Goal: Transaction & Acquisition: Download file/media

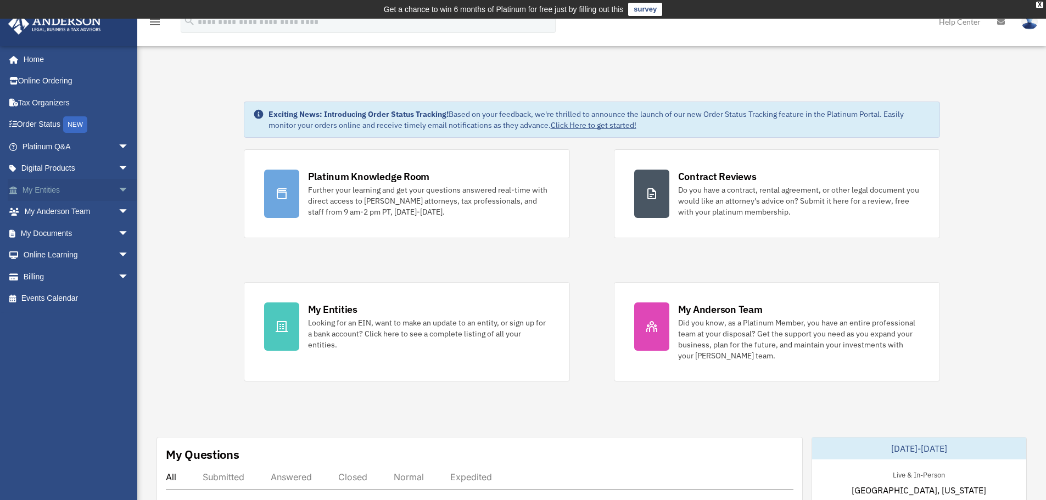
click at [118, 186] on span "arrow_drop_down" at bounding box center [129, 190] width 22 height 23
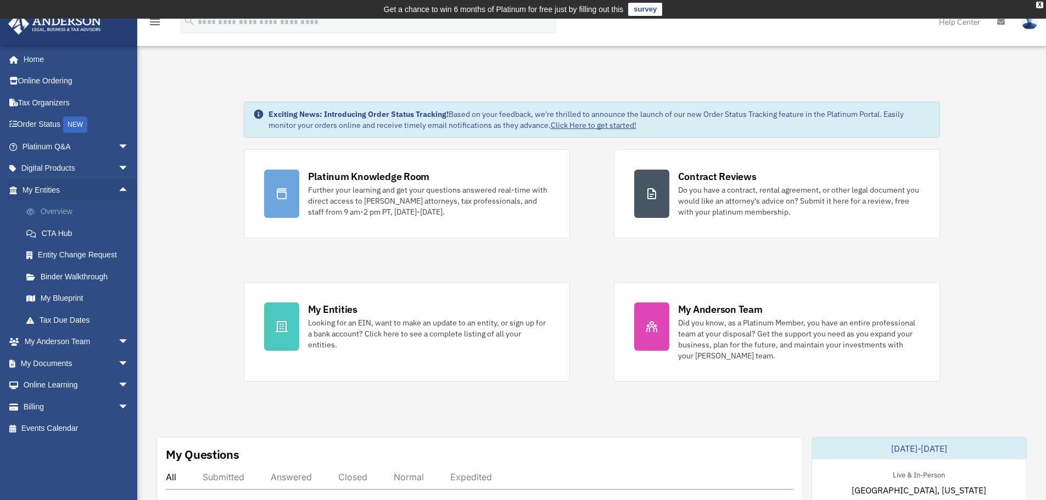
click at [69, 215] on link "Overview" at bounding box center [80, 212] width 130 height 22
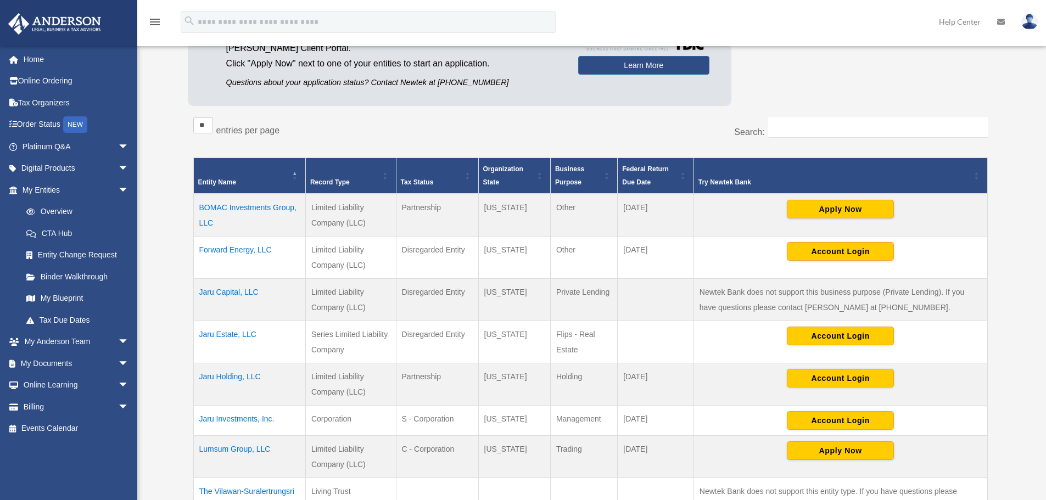
scroll to position [182, 0]
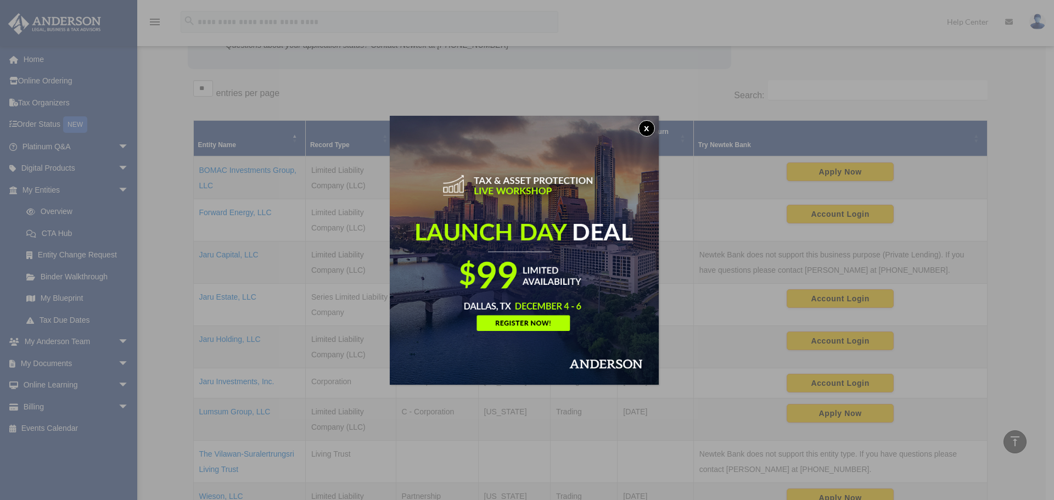
click at [652, 127] on button "x" at bounding box center [647, 128] width 16 height 16
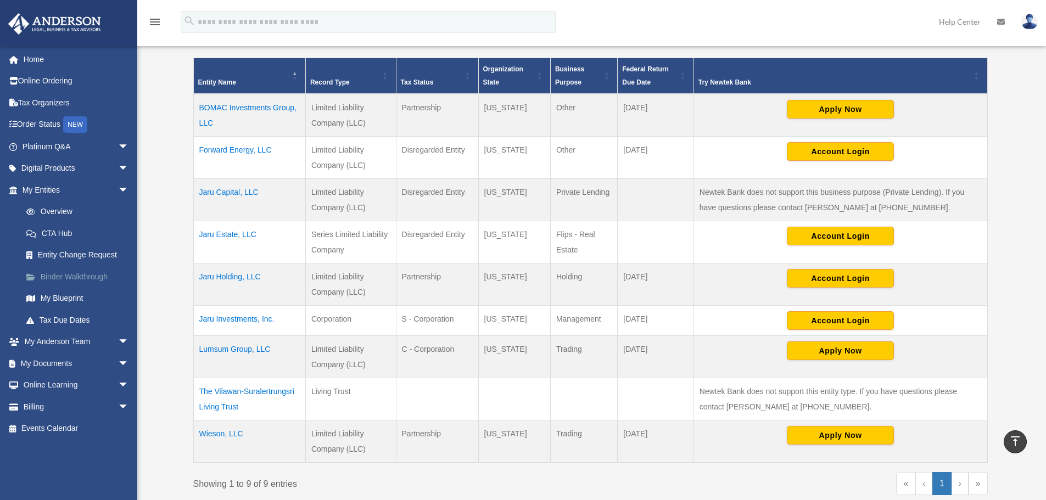
scroll to position [347, 0]
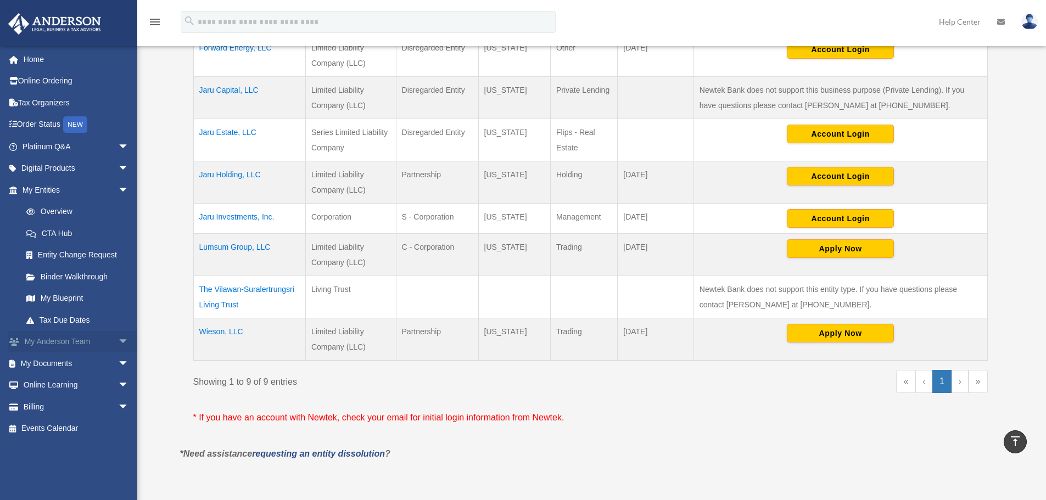
click at [118, 340] on span "arrow_drop_down" at bounding box center [129, 342] width 22 height 23
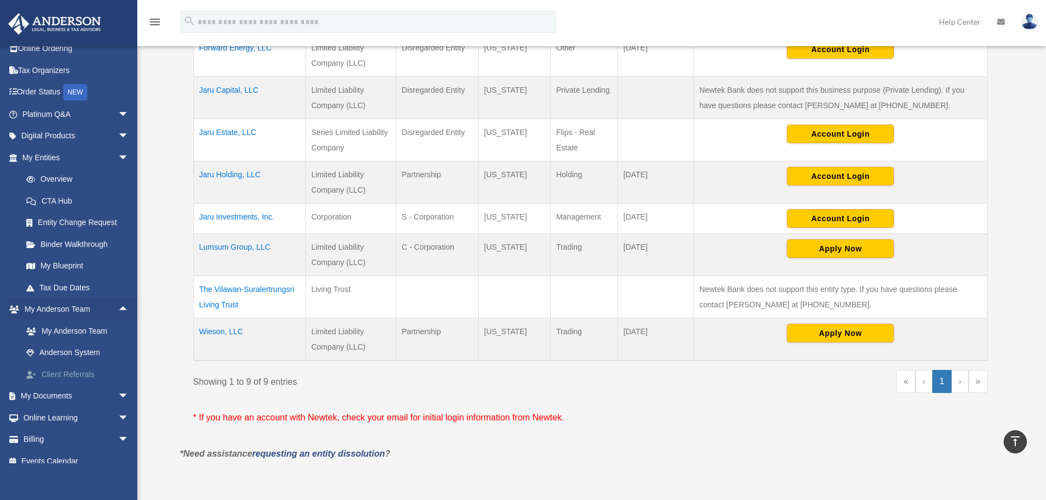
scroll to position [44, 0]
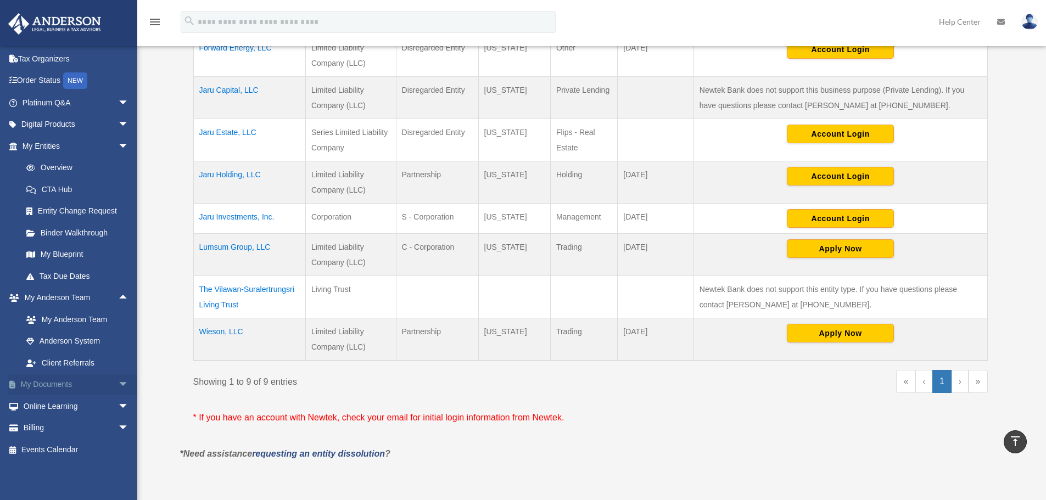
click at [118, 381] on span "arrow_drop_down" at bounding box center [129, 385] width 22 height 23
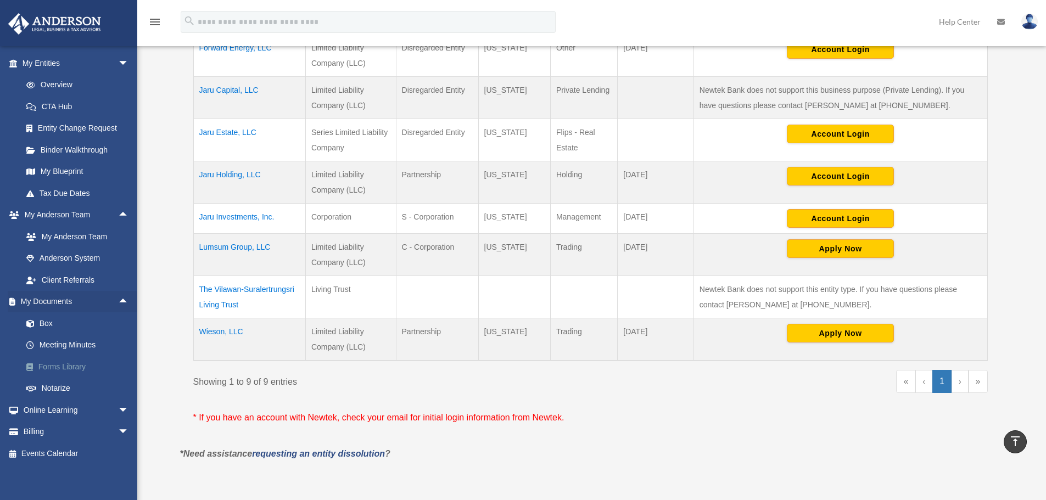
scroll to position [131, 0]
click at [57, 322] on link "Box" at bounding box center [80, 320] width 130 height 22
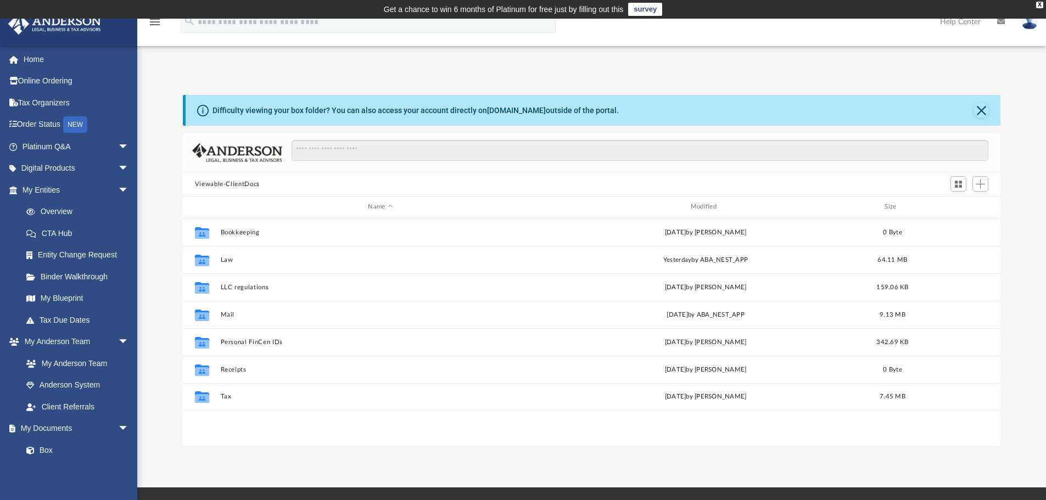
scroll to position [242, 810]
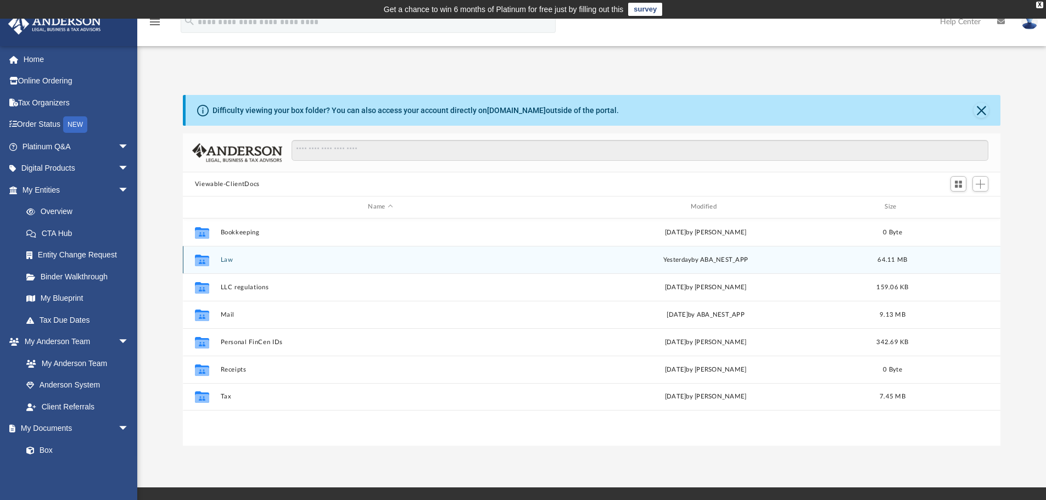
click at [243, 265] on div "Collaborated Folder Law [DATE] by ABA_NEST_APP 64.11 MB" at bounding box center [592, 259] width 818 height 27
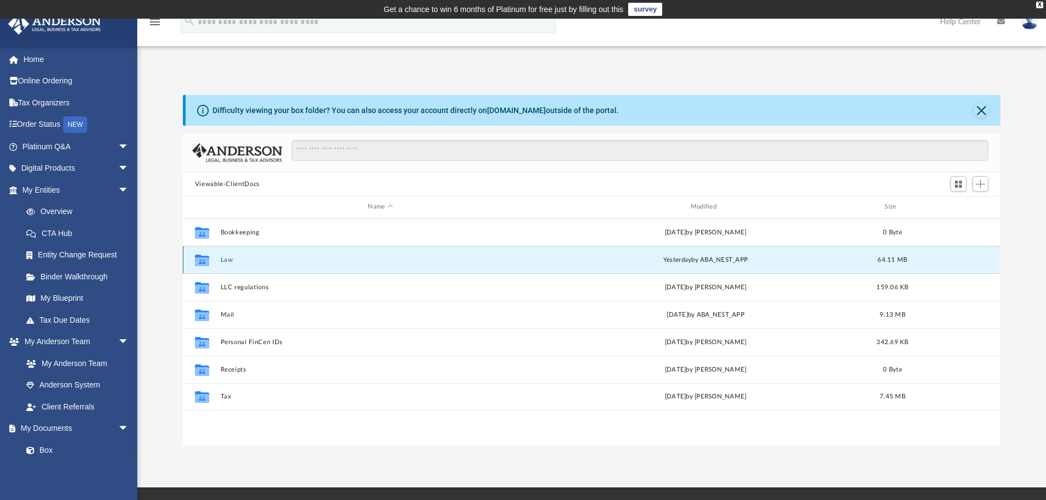
click at [243, 265] on div "Collaborated Folder Law yesterday by ABA_NEST_APP 64.11 MB" at bounding box center [592, 259] width 818 height 27
click at [232, 261] on button "Law" at bounding box center [380, 259] width 320 height 7
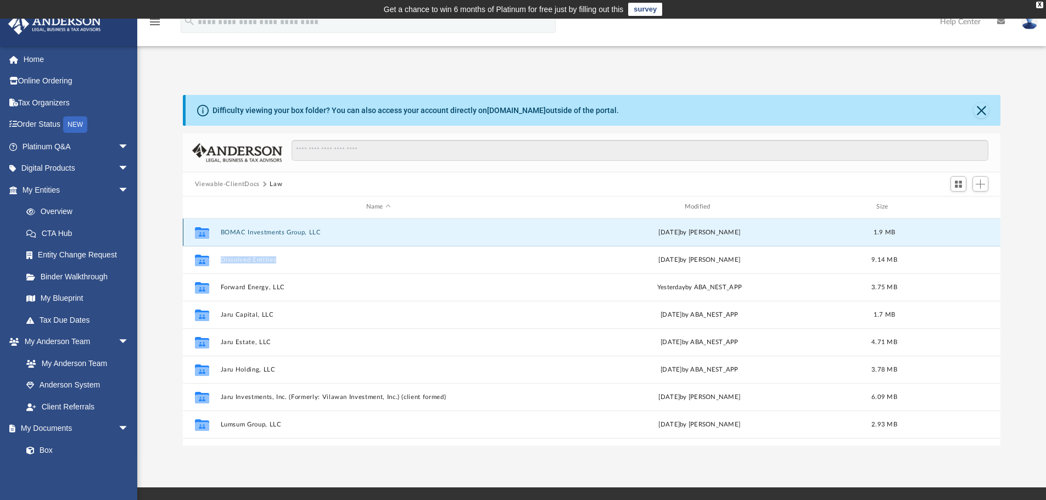
click at [314, 233] on button "BOMAC Investments Group, LLC" at bounding box center [378, 232] width 316 height 7
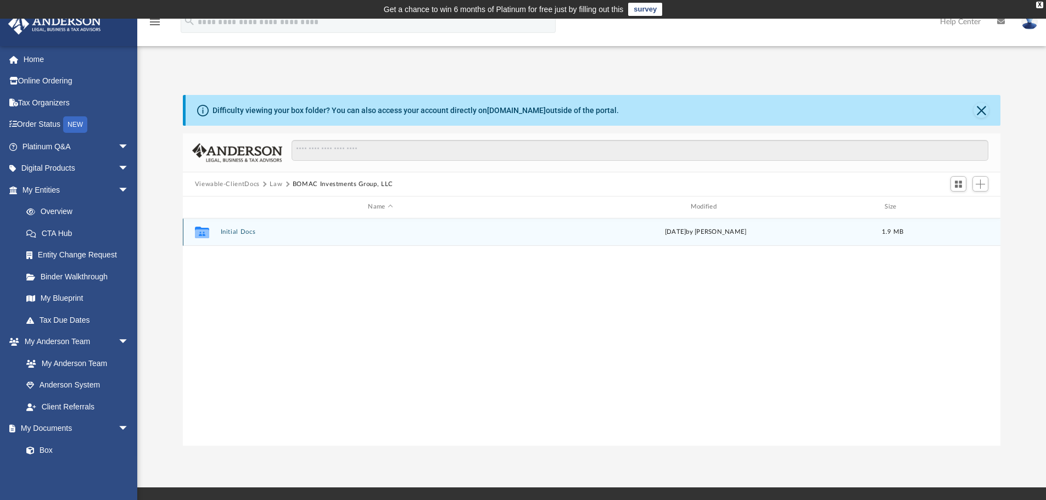
click at [248, 236] on button "Initial Docs" at bounding box center [380, 231] width 320 height 7
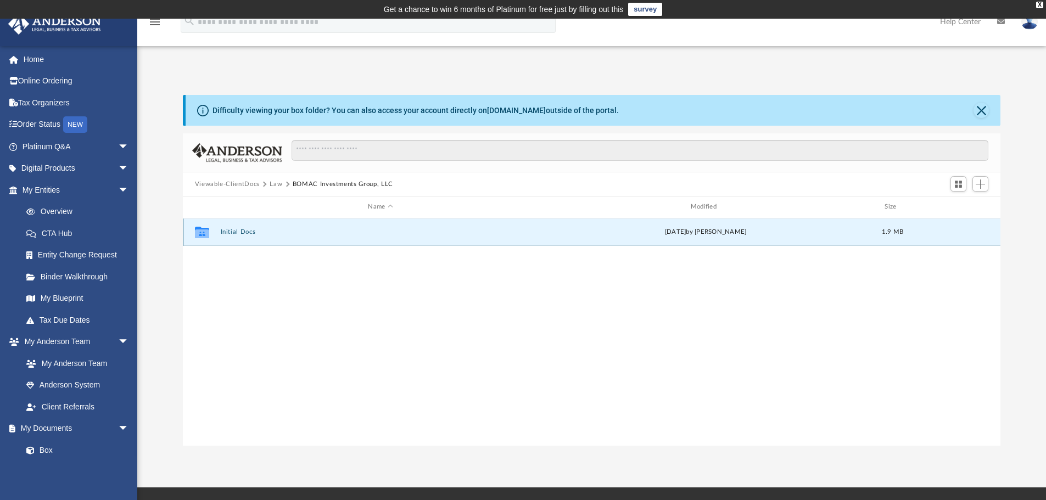
click at [248, 236] on button "Initial Docs" at bounding box center [380, 231] width 320 height 7
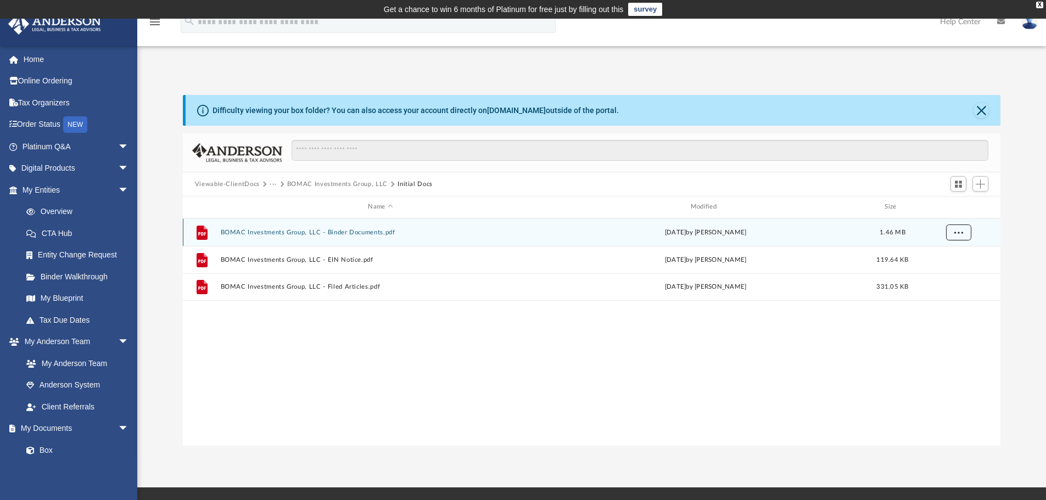
click at [958, 228] on button "More options" at bounding box center [958, 232] width 25 height 16
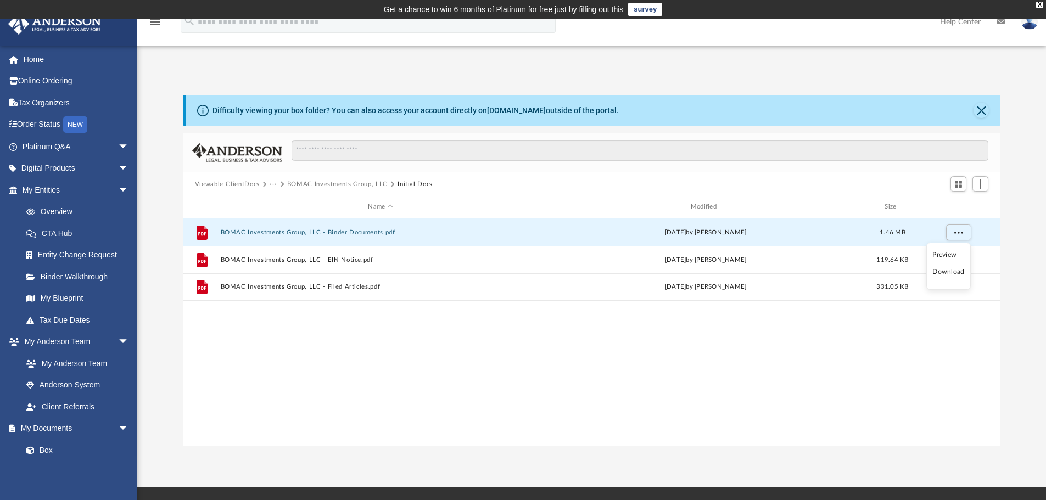
click at [950, 272] on li "Download" at bounding box center [949, 272] width 32 height 12
click at [959, 236] on button "More options" at bounding box center [958, 232] width 25 height 16
click at [961, 231] on span "More options" at bounding box center [958, 232] width 9 height 6
click at [950, 271] on li "Download" at bounding box center [949, 272] width 32 height 12
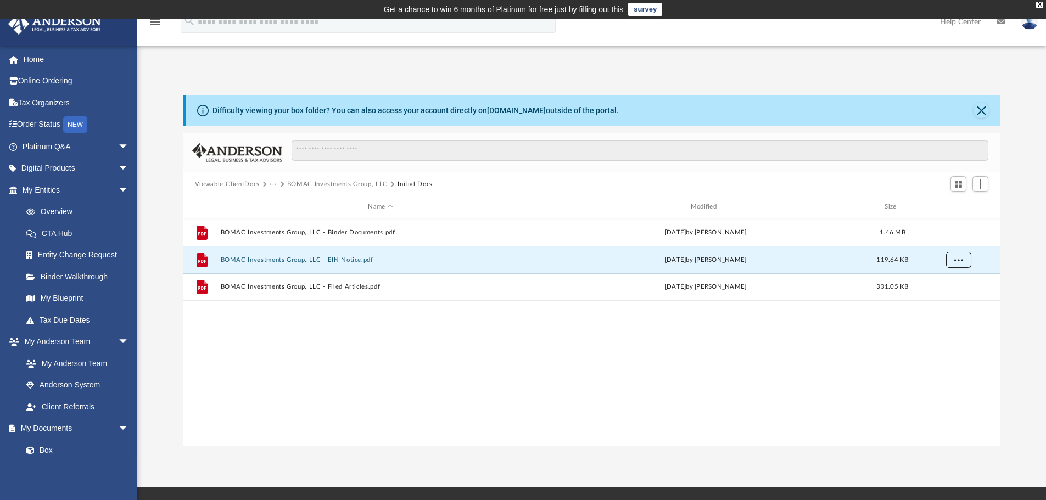
click at [963, 260] on span "More options" at bounding box center [958, 259] width 9 height 6
click at [948, 297] on li "Download" at bounding box center [949, 300] width 32 height 12
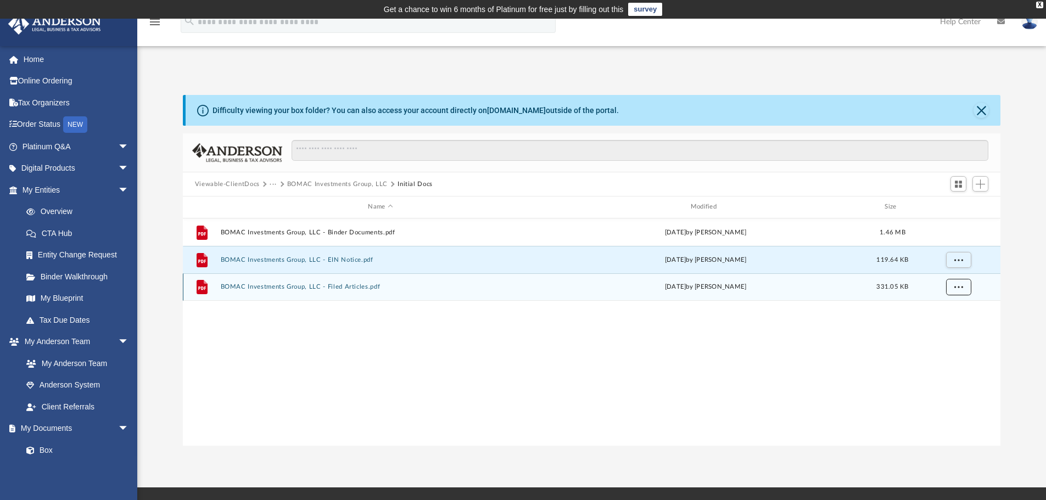
click at [962, 286] on span "More options" at bounding box center [958, 287] width 9 height 6
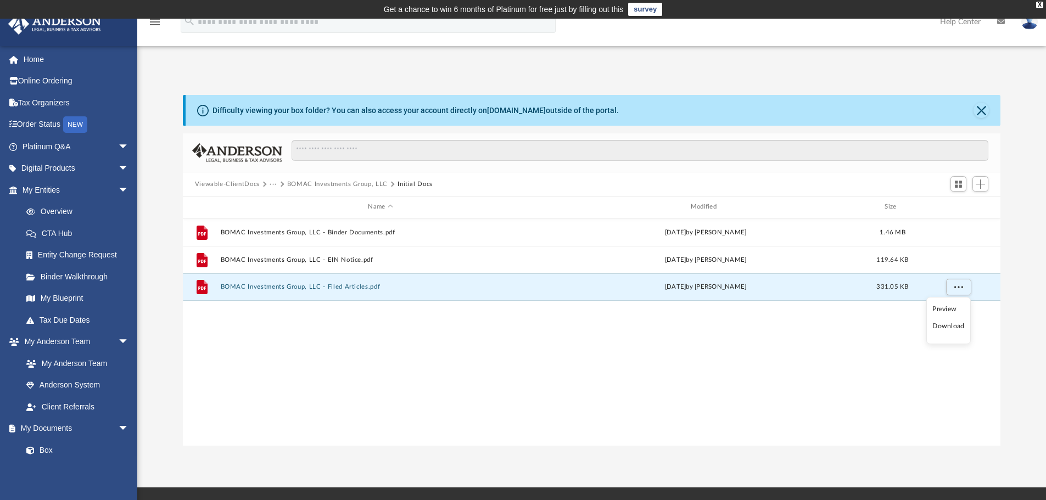
click at [951, 327] on li "Download" at bounding box center [949, 327] width 32 height 12
